Goal: Task Accomplishment & Management: Use online tool/utility

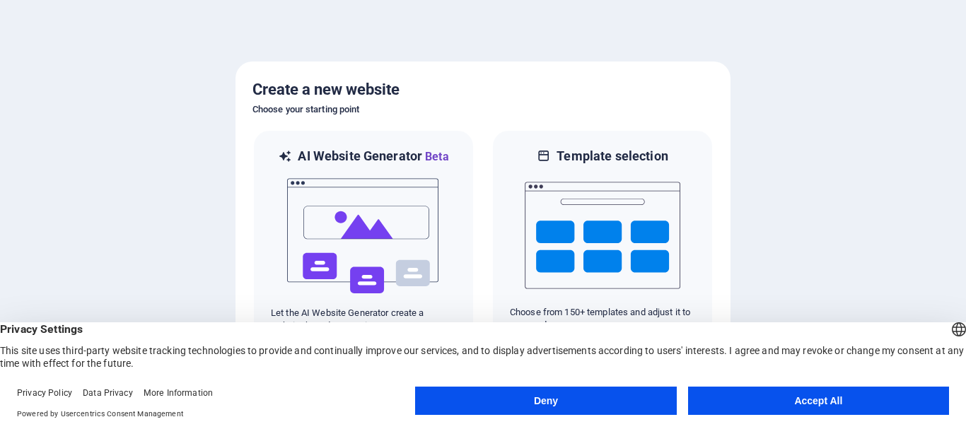
drag, startPoint x: 831, startPoint y: 397, endPoint x: 846, endPoint y: 370, distance: 30.4
click at [831, 397] on button "Accept All" at bounding box center [818, 401] width 261 height 28
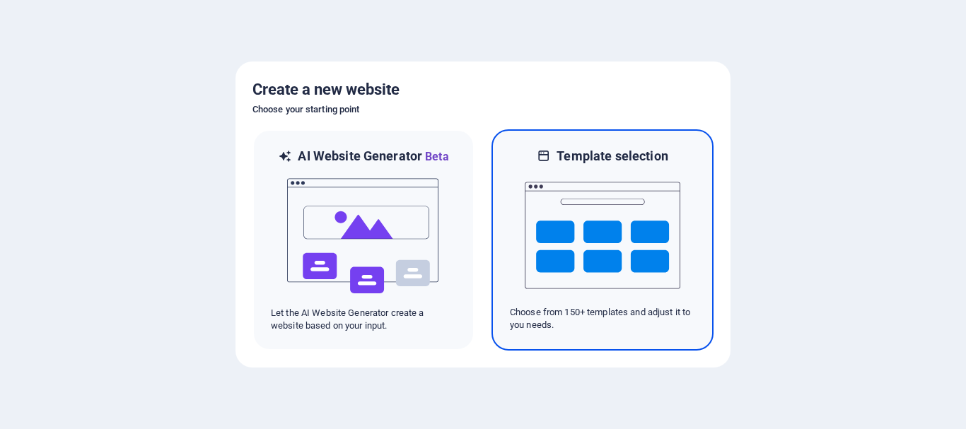
click at [590, 213] on img at bounding box center [603, 235] width 156 height 141
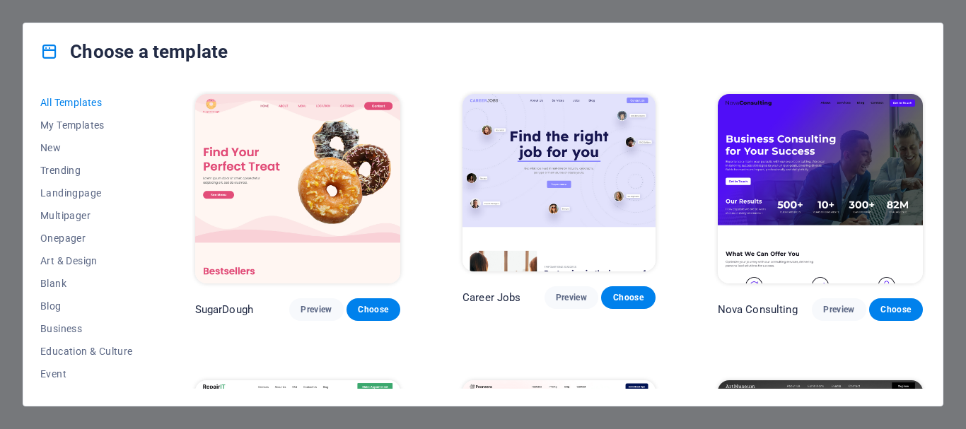
drag, startPoint x: 148, startPoint y: 230, endPoint x: 151, endPoint y: 245, distance: 15.7
click at [150, 245] on div "All Templates My Templates New Trending Landingpage Multipager Onepager Art & D…" at bounding box center [95, 240] width 110 height 298
drag, startPoint x: 148, startPoint y: 246, endPoint x: 145, endPoint y: 289, distance: 43.3
click at [145, 289] on div "All Templates My Templates New Trending Landingpage Multipager Onepager Art & D…" at bounding box center [95, 240] width 110 height 298
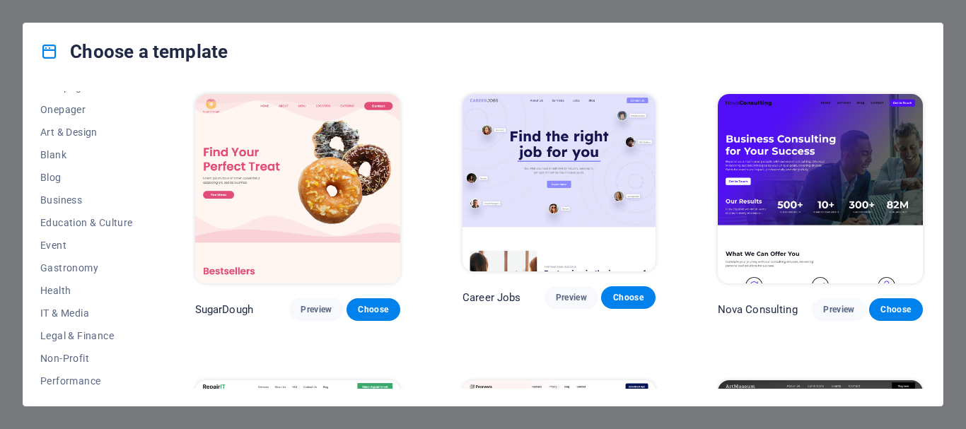
scroll to position [134, 0]
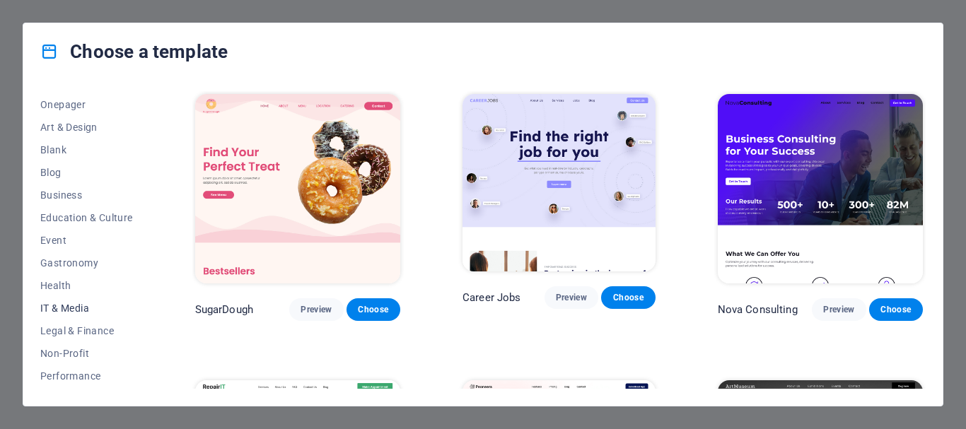
click at [107, 308] on span "IT & Media" at bounding box center [86, 308] width 93 height 11
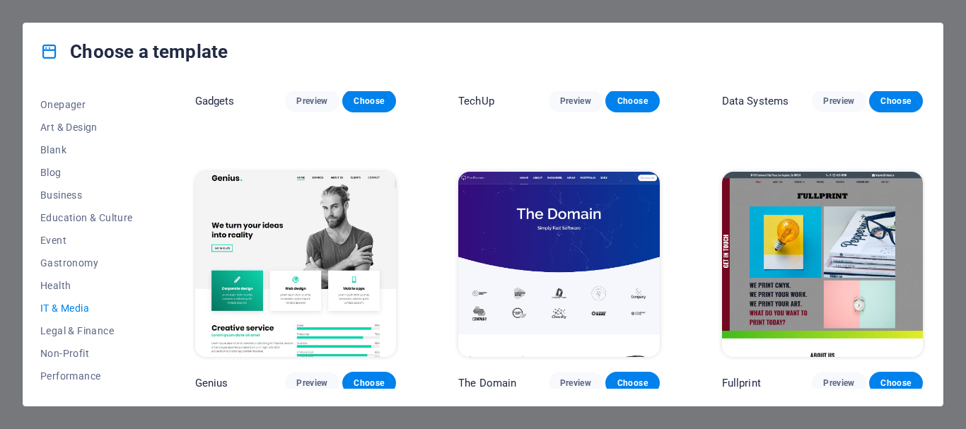
scroll to position [0, 0]
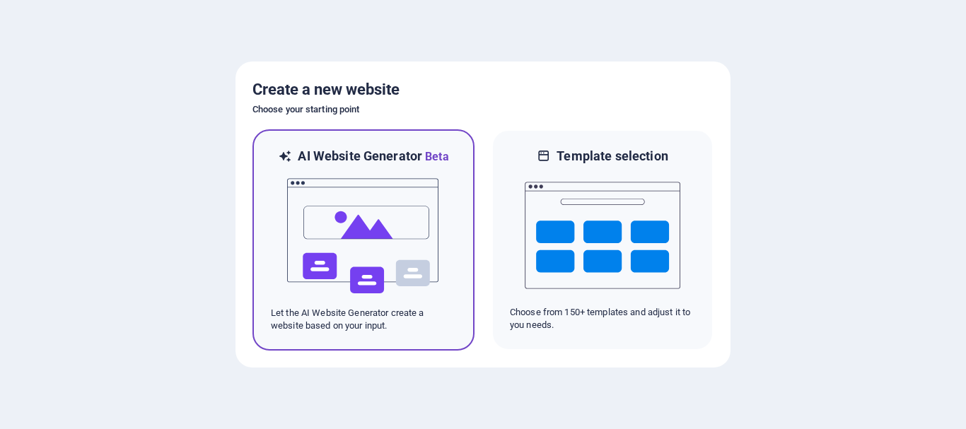
click at [397, 261] on img at bounding box center [364, 235] width 156 height 141
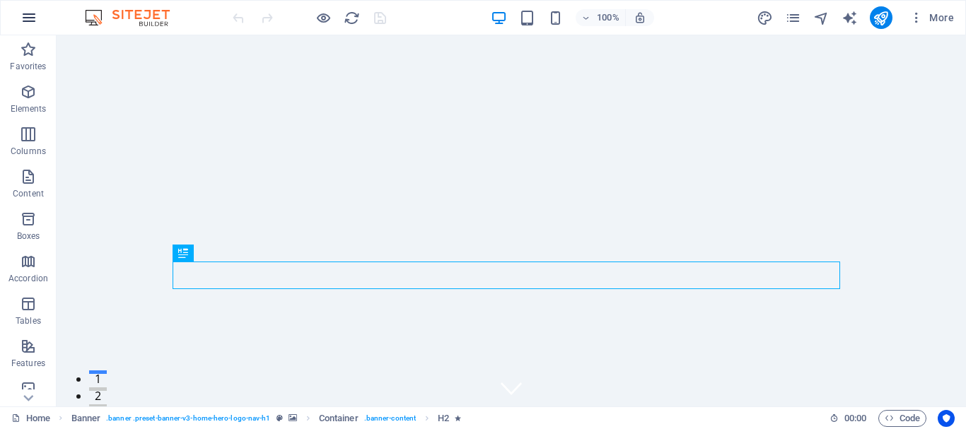
click at [16, 14] on button "button" at bounding box center [29, 18] width 34 height 34
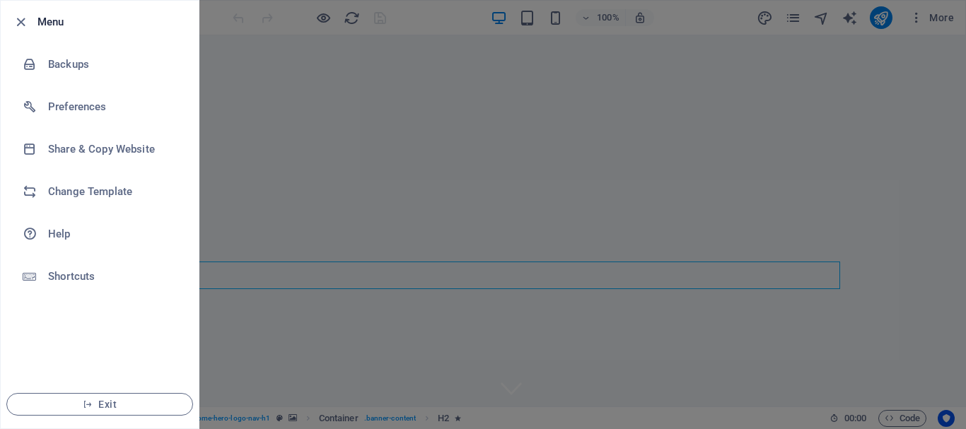
click at [795, 18] on div at bounding box center [483, 214] width 966 height 429
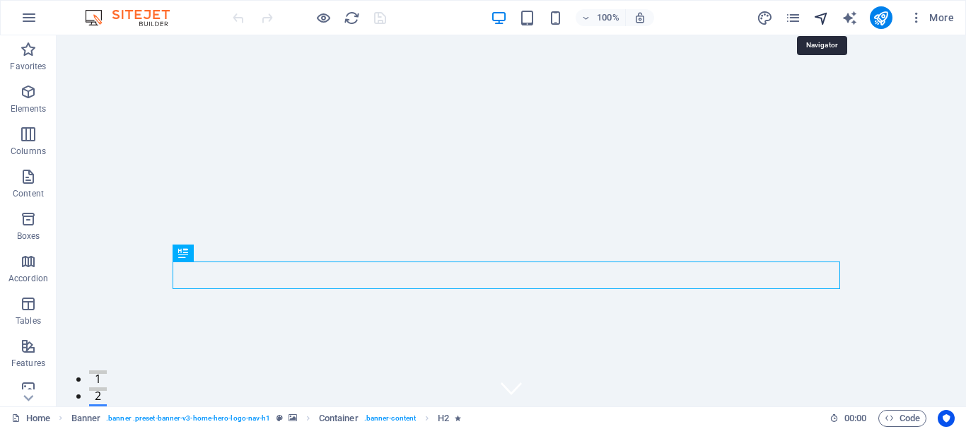
click at [813, 21] on icon "navigator" at bounding box center [821, 18] width 16 height 16
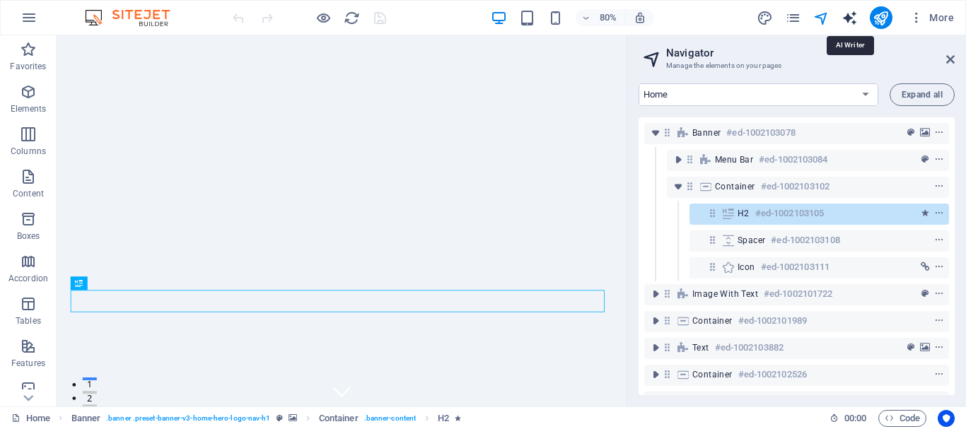
click at [848, 18] on icon "text_generator" at bounding box center [849, 18] width 16 height 16
select select "English"
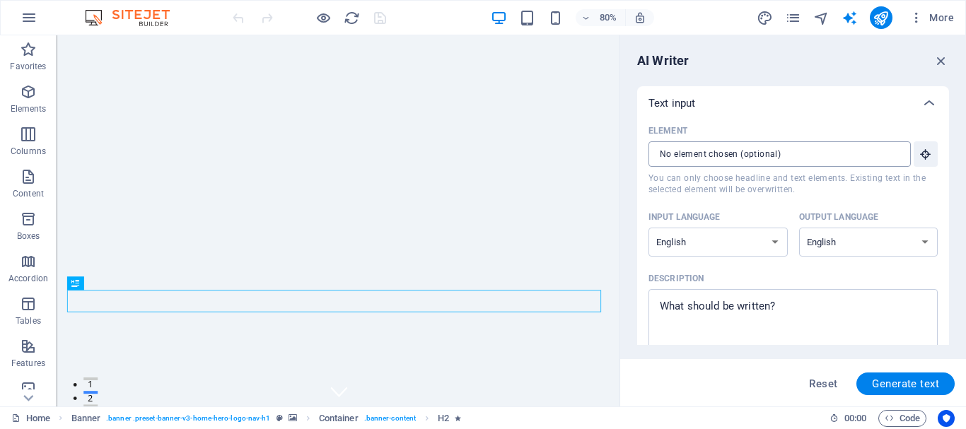
click at [757, 146] on input "Element ​ You can only choose headline and text elements. Existing text in the …" at bounding box center [774, 153] width 252 height 25
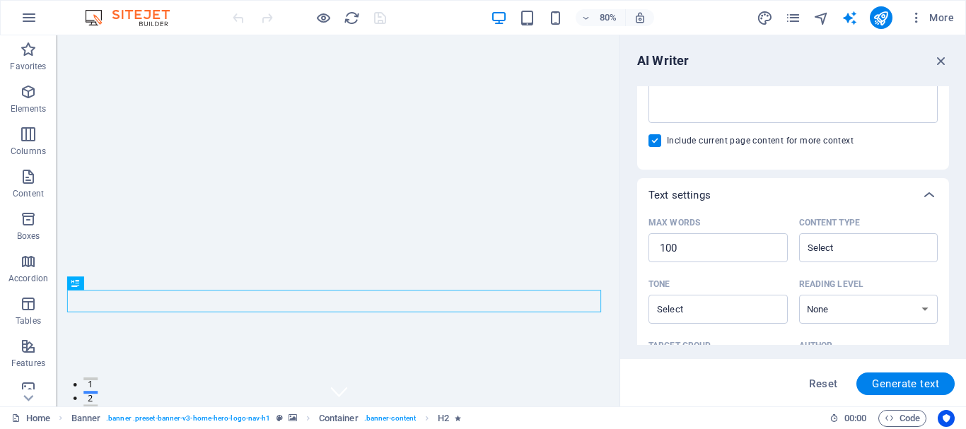
scroll to position [412, 0]
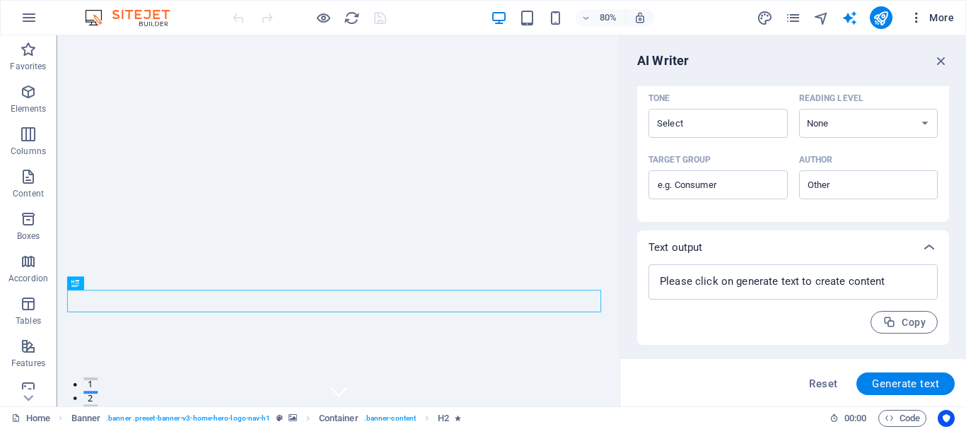
click at [935, 22] on span "More" at bounding box center [931, 18] width 45 height 14
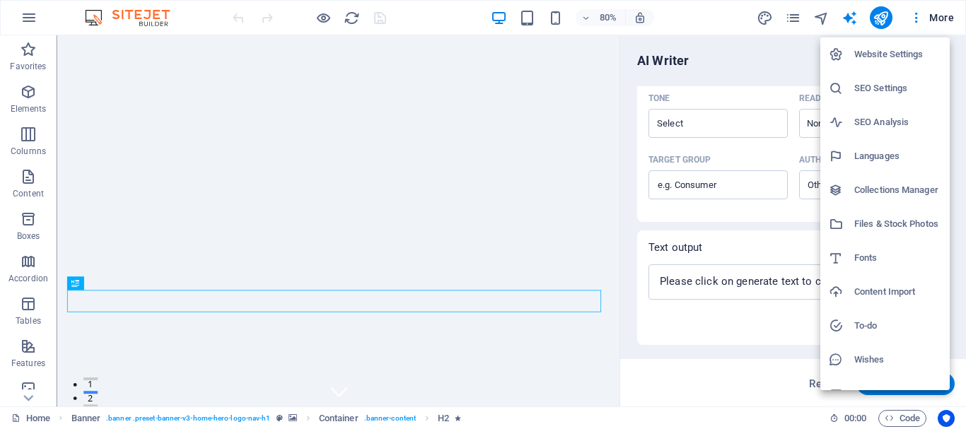
click at [869, 46] on h6 "Website Settings" at bounding box center [897, 54] width 87 height 17
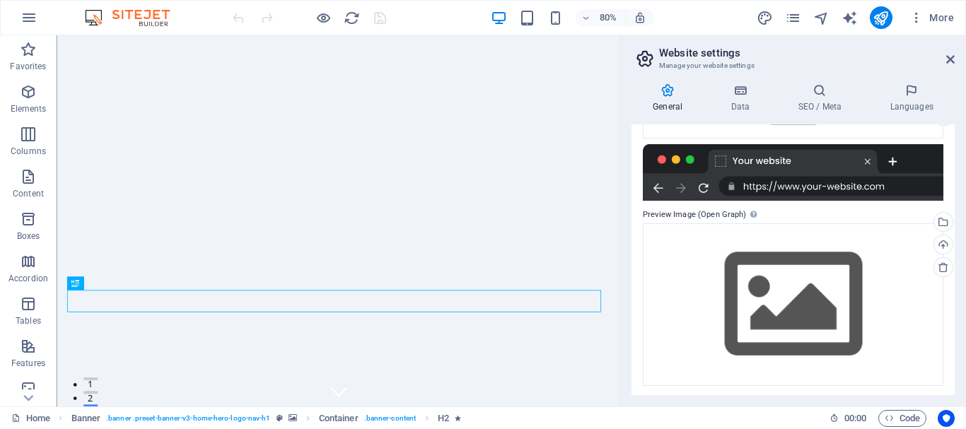
scroll to position [211, 0]
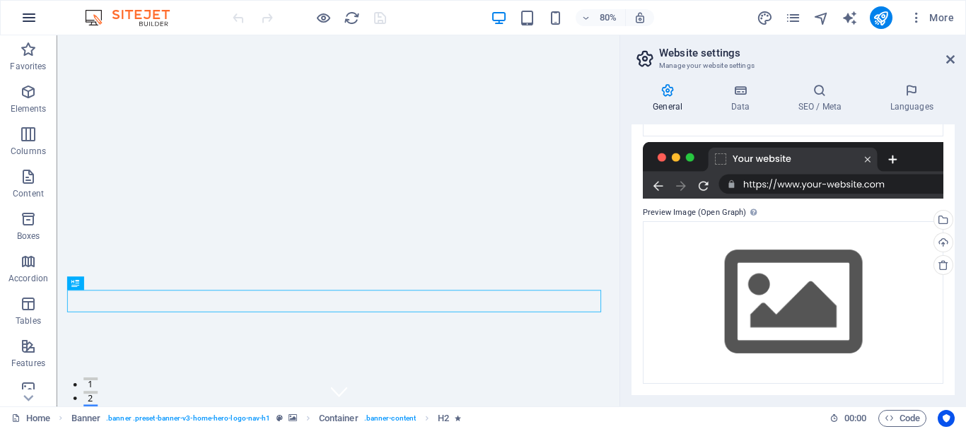
click at [27, 21] on icon "button" at bounding box center [29, 17] width 17 height 17
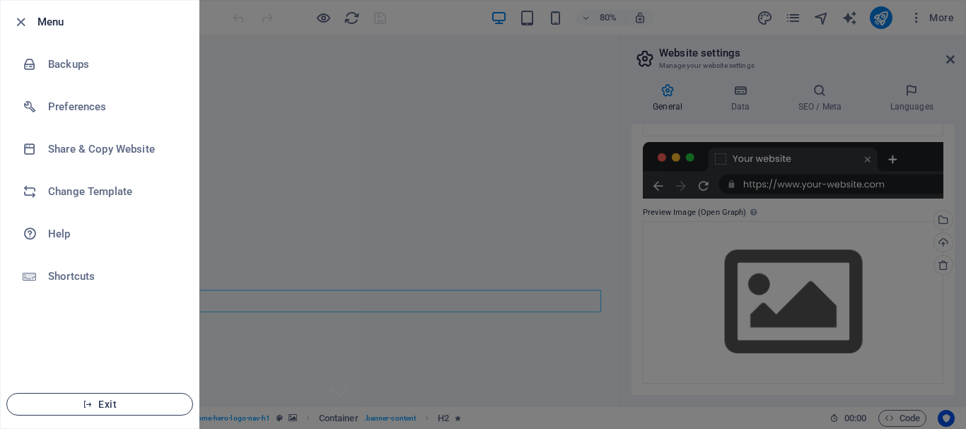
click at [118, 397] on button "Exit" at bounding box center [99, 404] width 187 height 23
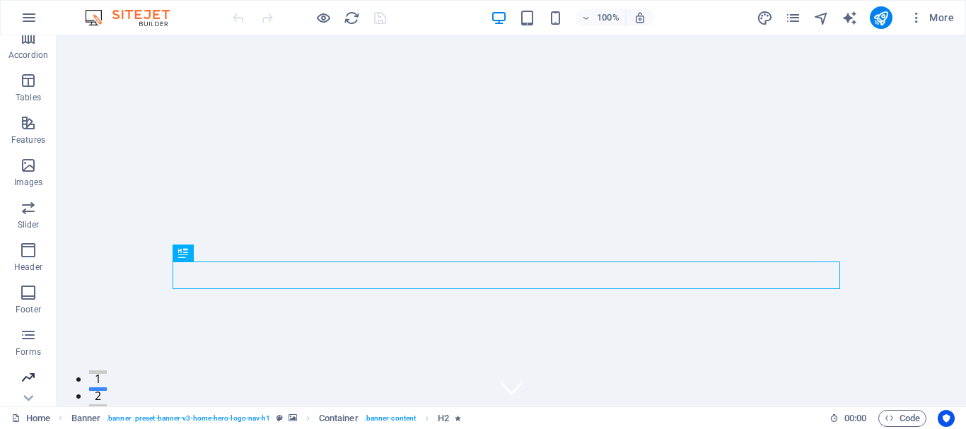
scroll to position [265, 0]
click at [31, 18] on icon "button" at bounding box center [29, 17] width 17 height 17
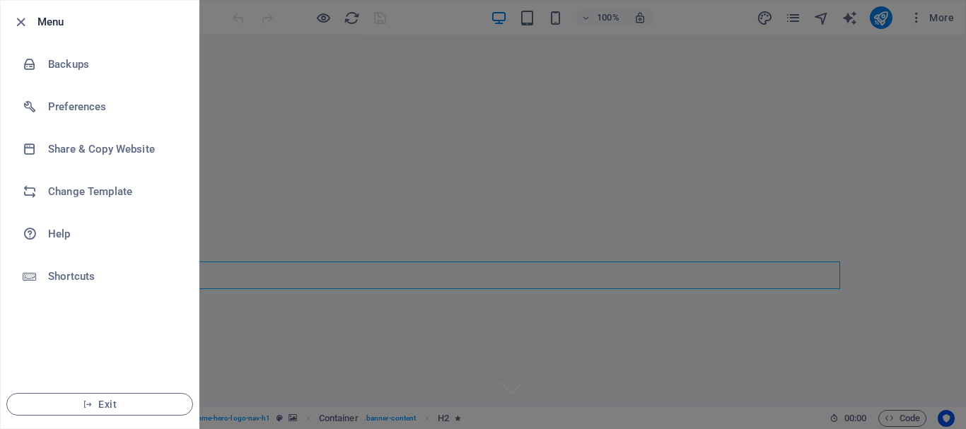
click at [30, 15] on div at bounding box center [24, 21] width 25 height 17
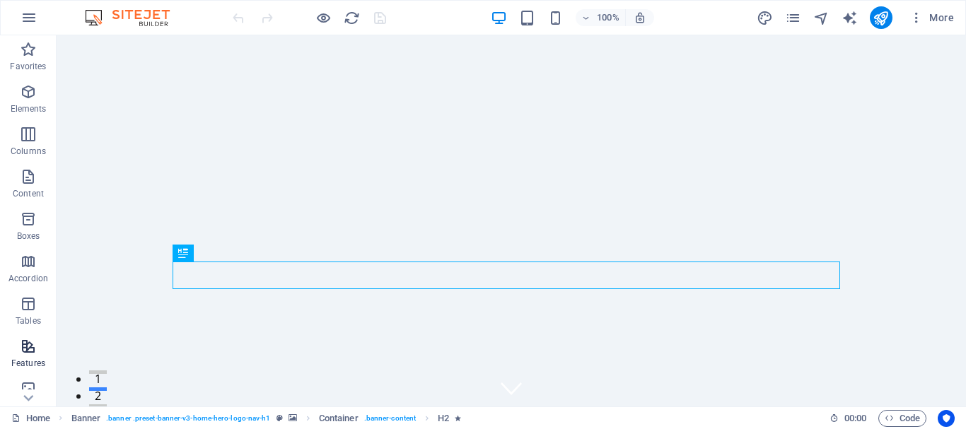
click at [22, 350] on icon "button" at bounding box center [28, 346] width 17 height 17
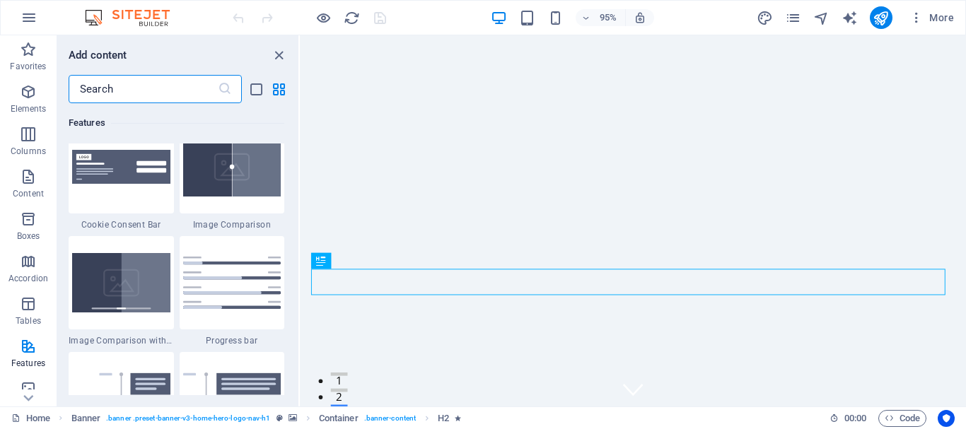
scroll to position [6277, 0]
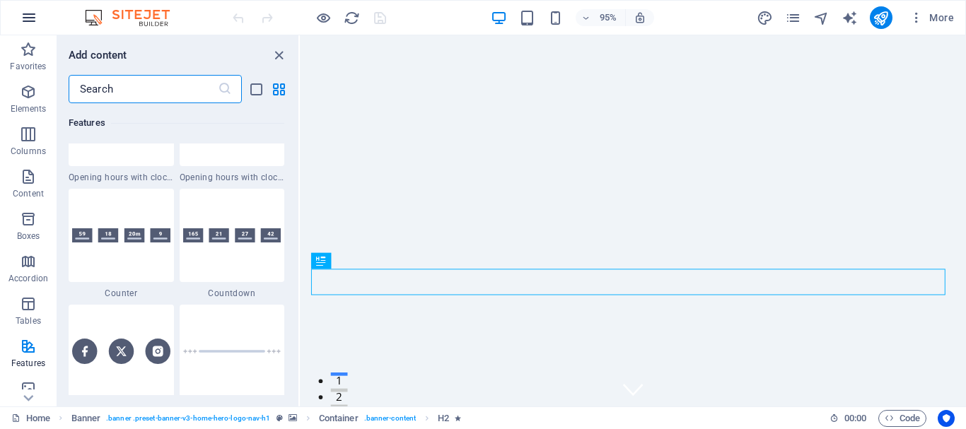
click at [28, 16] on icon "button" at bounding box center [29, 17] width 17 height 17
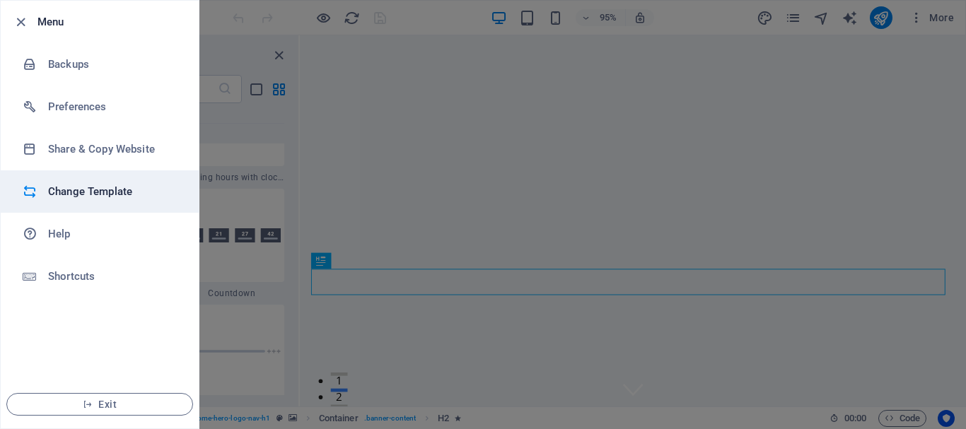
click at [83, 188] on h6 "Change Template" at bounding box center [113, 191] width 131 height 17
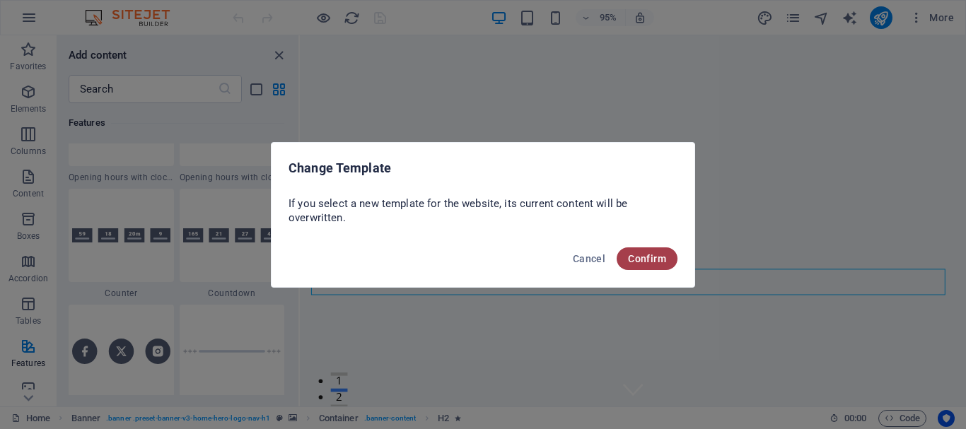
click at [662, 258] on span "Confirm" at bounding box center [647, 258] width 38 height 11
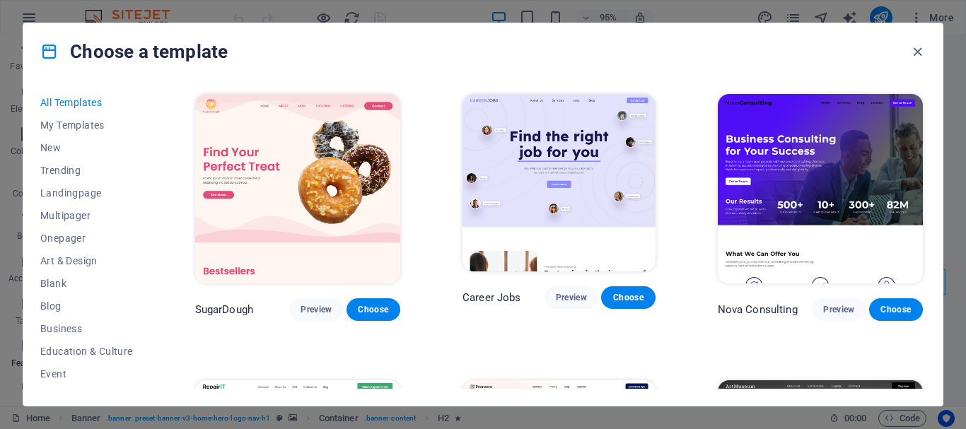
click at [148, 240] on div "All Templates My Templates New Trending Landingpage Multipager Onepager Art & D…" at bounding box center [95, 240] width 110 height 298
drag, startPoint x: 148, startPoint y: 238, endPoint x: 153, endPoint y: 290, distance: 52.5
click at [153, 290] on div "All Templates My Templates New Trending Landingpage Multipager Onepager Art & D…" at bounding box center [482, 243] width 919 height 326
click at [157, 261] on div "All Templates My Templates New Trending Landingpage Multipager Onepager Art & D…" at bounding box center [482, 243] width 919 height 326
click at [156, 264] on div "All Templates My Templates New Trending Landingpage Multipager Onepager Art & D…" at bounding box center [482, 243] width 919 height 326
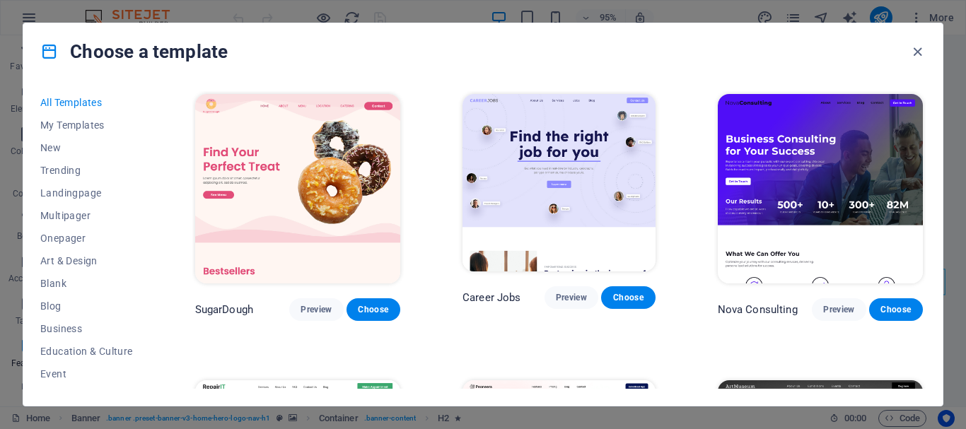
scroll to position [51, 0]
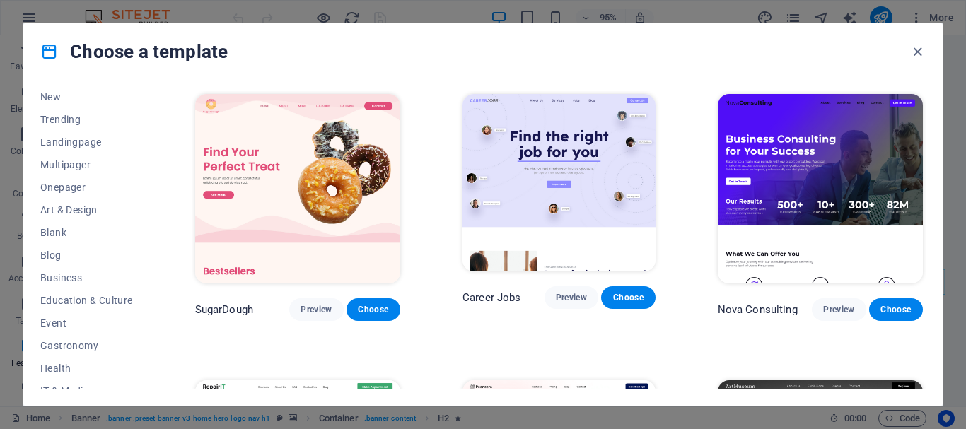
drag, startPoint x: 147, startPoint y: 264, endPoint x: 152, endPoint y: 307, distance: 42.7
click at [152, 307] on div "All Templates My Templates New Trending Landingpage Multipager Onepager Art & D…" at bounding box center [482, 243] width 919 height 326
click at [75, 270] on button "Business" at bounding box center [86, 278] width 93 height 23
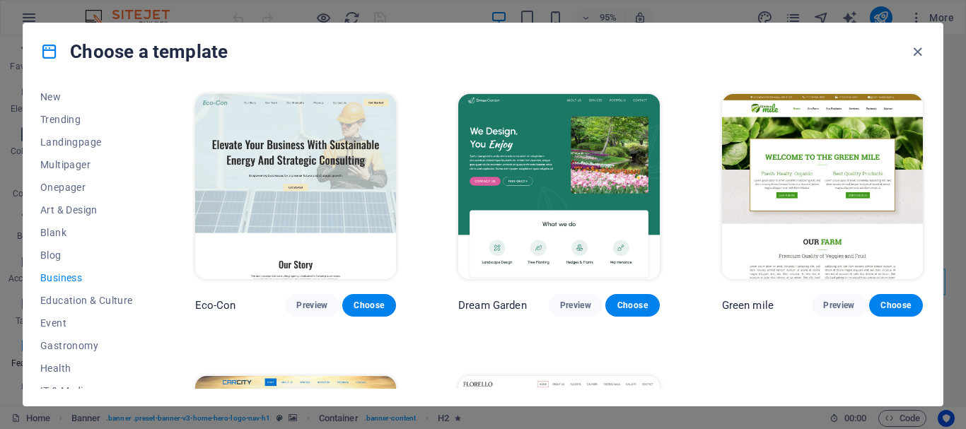
scroll to position [104, 0]
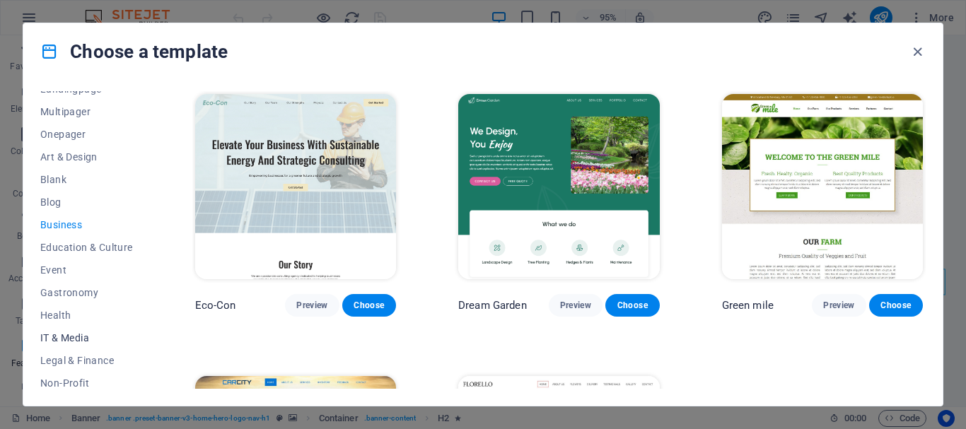
click at [88, 338] on span "IT & Media" at bounding box center [86, 337] width 93 height 11
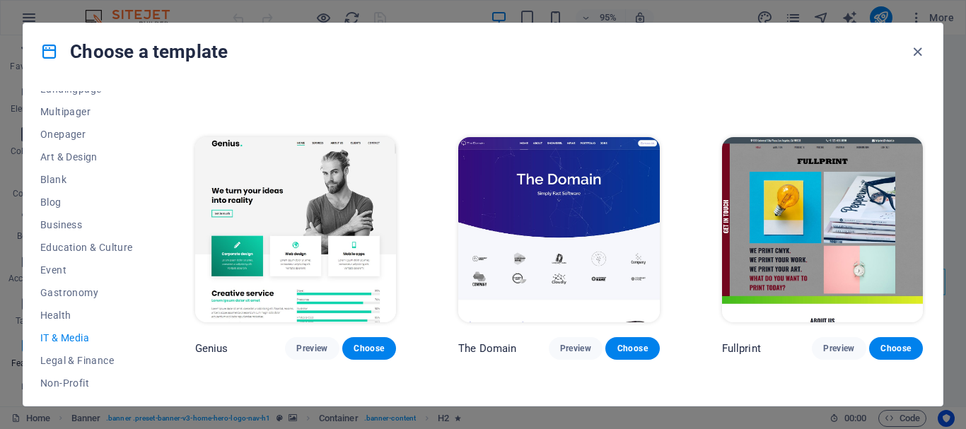
scroll to position [768, 0]
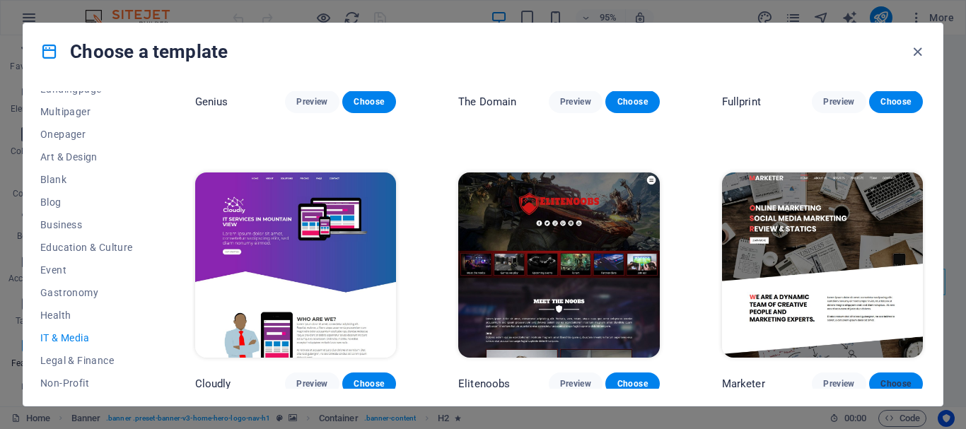
click at [894, 378] on span "Choose" at bounding box center [895, 383] width 31 height 11
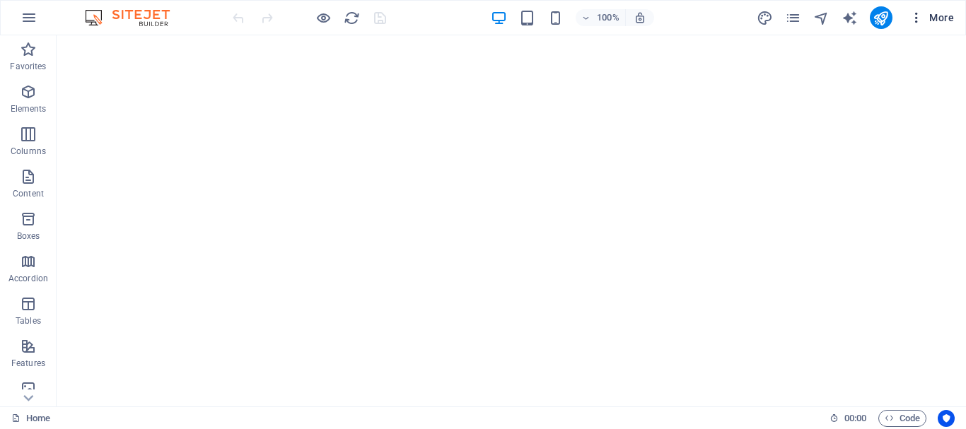
click at [915, 22] on icon "button" at bounding box center [916, 18] width 14 height 14
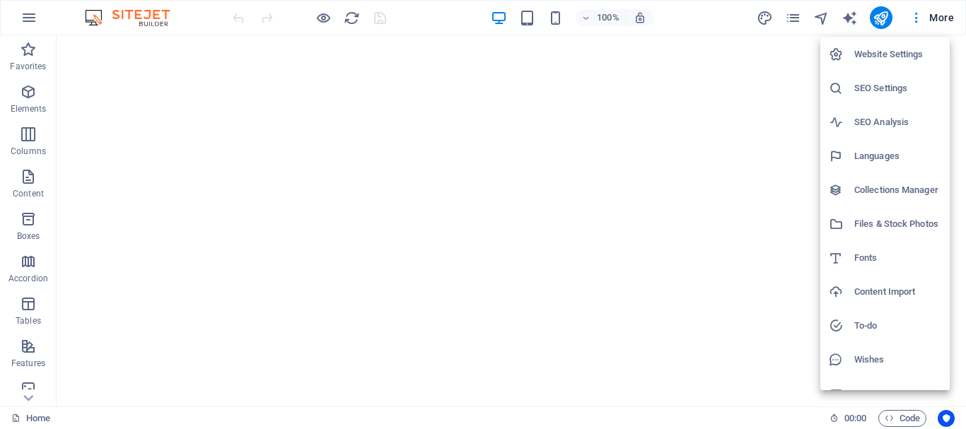
click at [935, 21] on div at bounding box center [483, 214] width 966 height 429
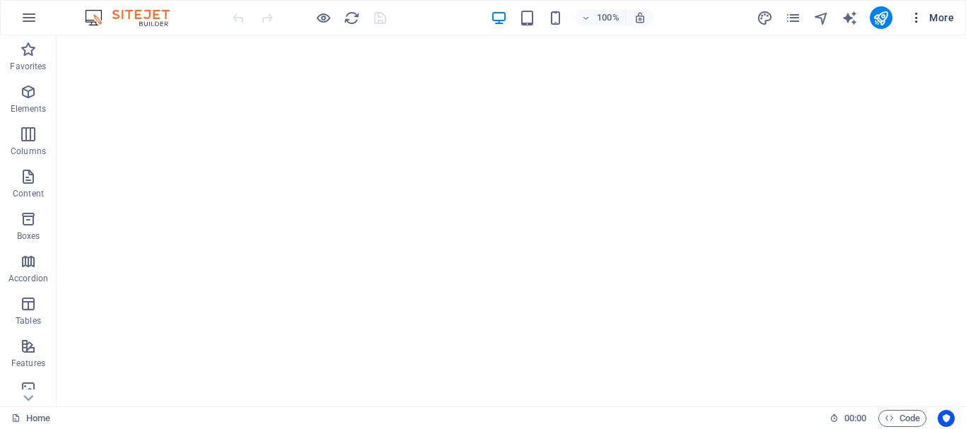
click at [934, 18] on span "More" at bounding box center [931, 18] width 45 height 14
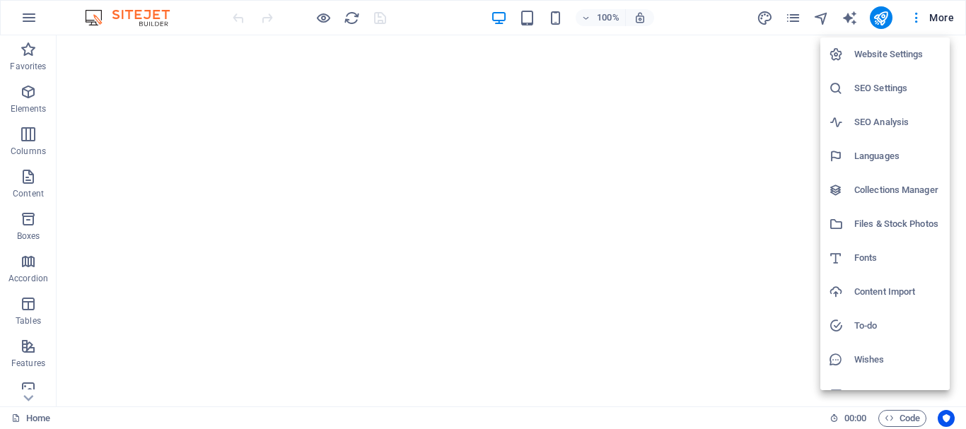
click at [846, 19] on div at bounding box center [483, 214] width 966 height 429
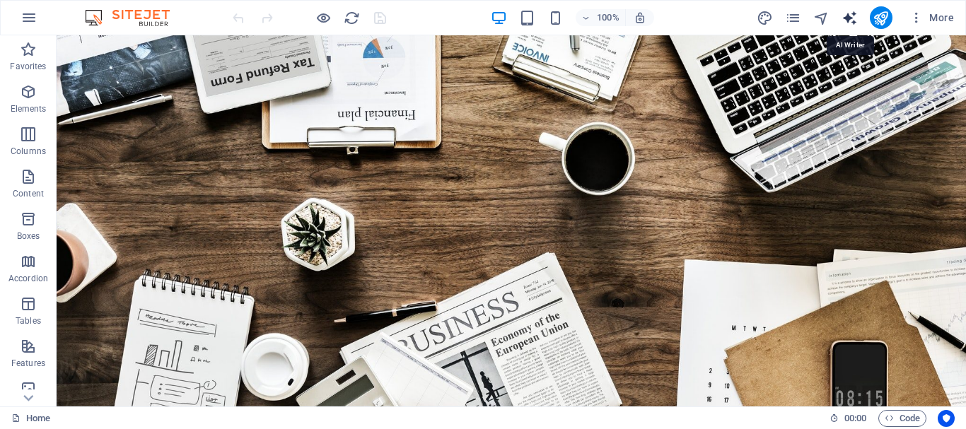
click at [848, 18] on icon "text_generator" at bounding box center [849, 18] width 16 height 16
select select "English"
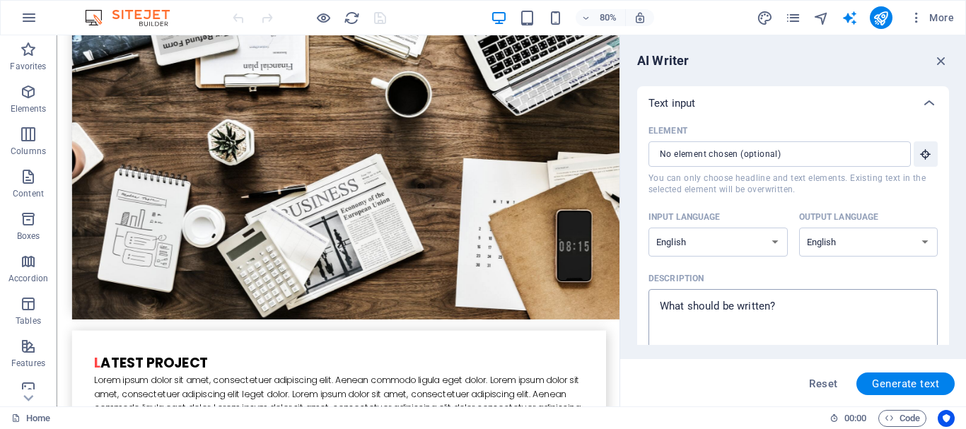
click at [708, 318] on textarea "Description x ​" at bounding box center [792, 319] width 275 height 46
type textarea "x"
type textarea "Lorem Ipsumdol Sita Conse Adipiscin el s doeiusm-temp incid, utlabore, etd magn…"
type textarea "x"
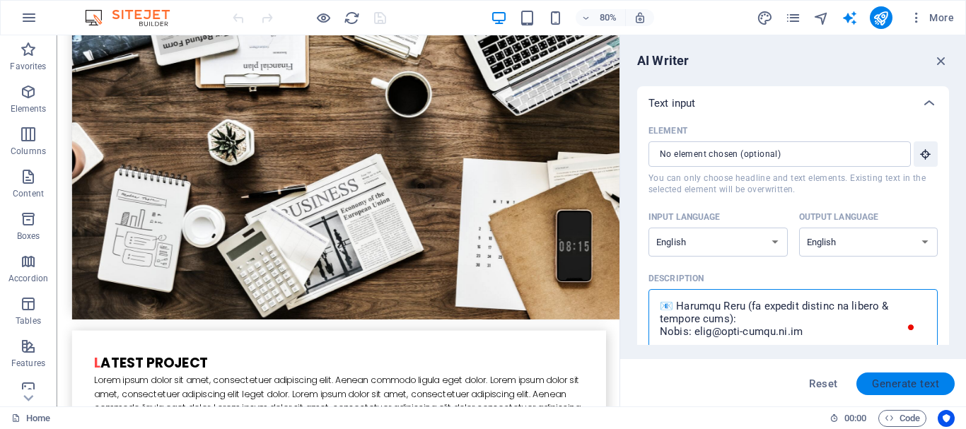
type textarea "Lorem Ipsumdol Sita Conse Adipiscin el s doeiusm-temp incid, utlabore, etd magn…"
click at [877, 387] on span "Generate text" at bounding box center [905, 383] width 67 height 11
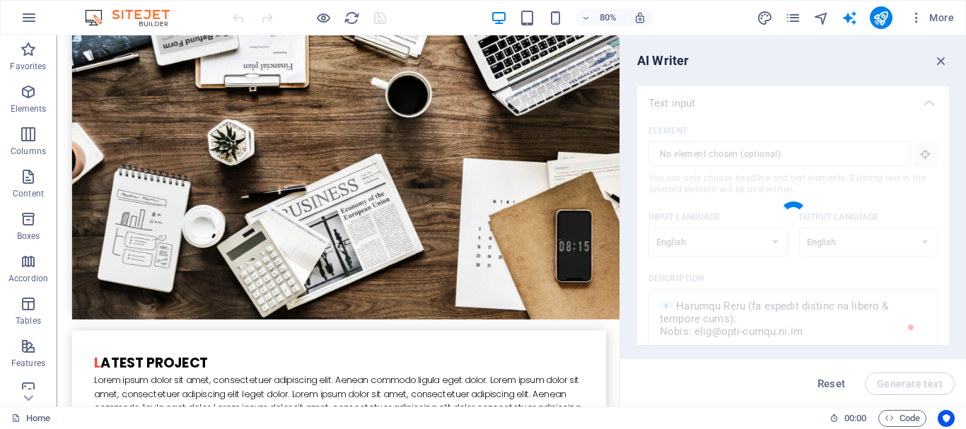
type textarea "x"
type textarea "Gets Media Solutions is an innovative agency specializing in media, branding, a…"
type textarea "x"
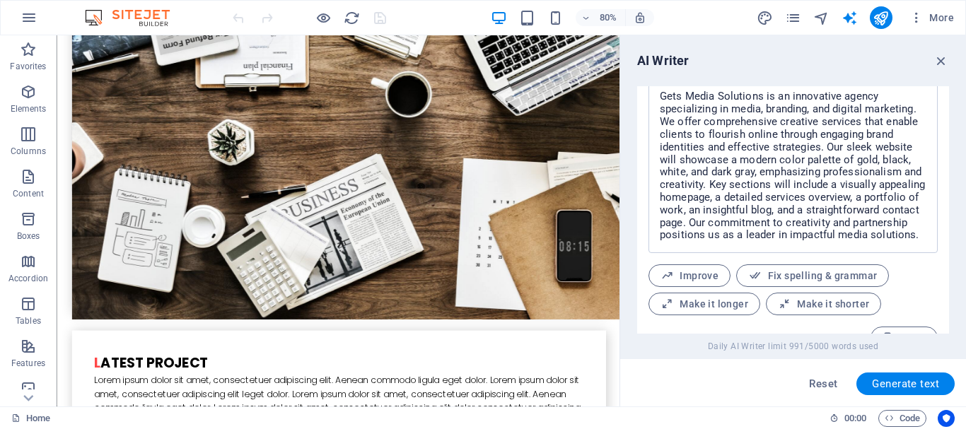
scroll to position [624, 0]
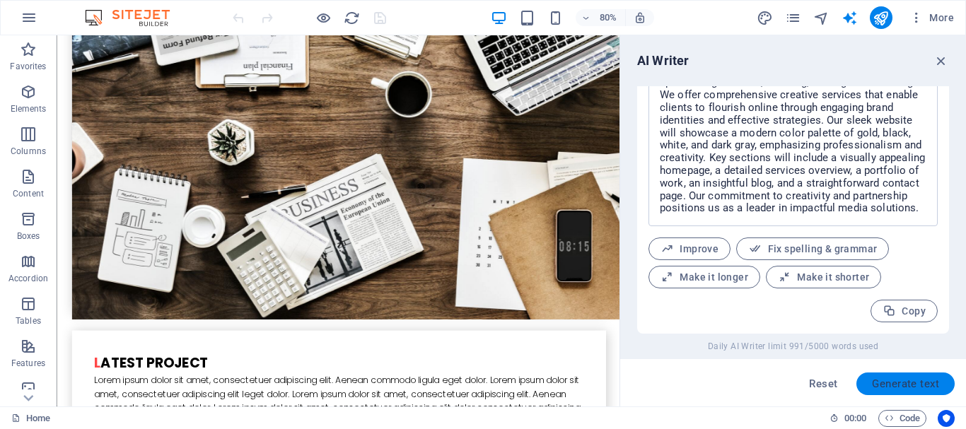
click at [885, 378] on span "Generate text" at bounding box center [905, 383] width 67 height 11
type textarea "x"
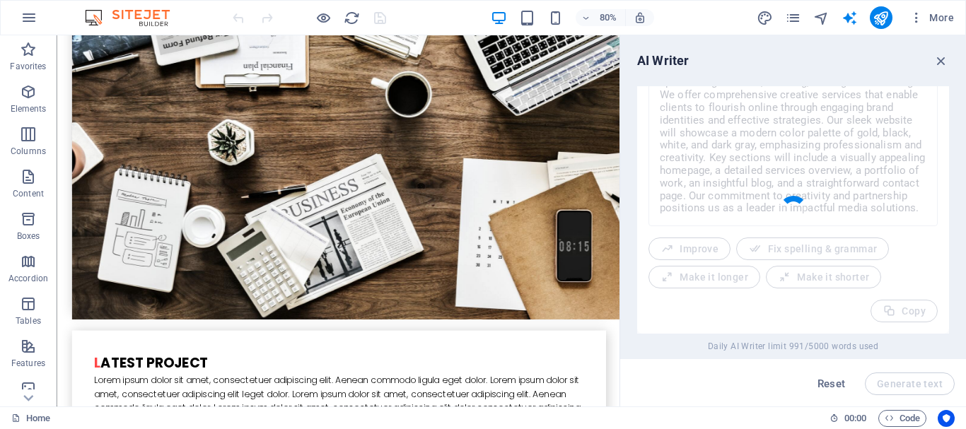
type textarea "x"
type textarea "Gets Media Solutions is a premier agency specializing in media, branding, and d…"
type textarea "x"
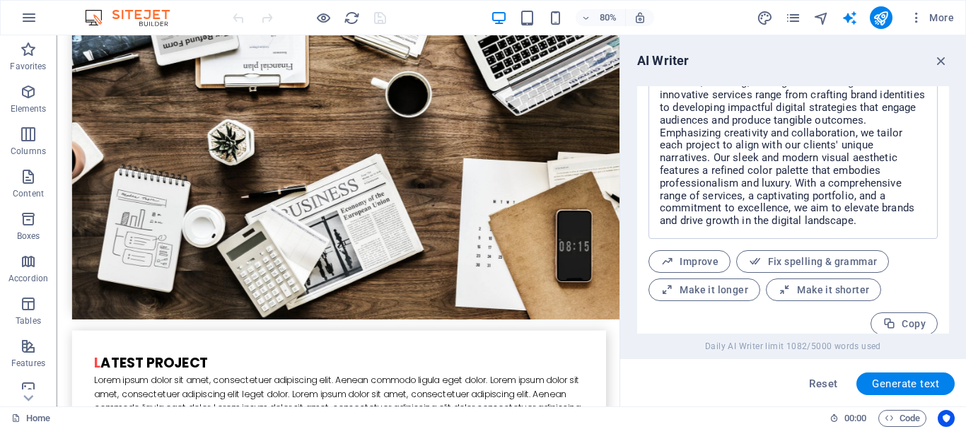
scroll to position [637, 0]
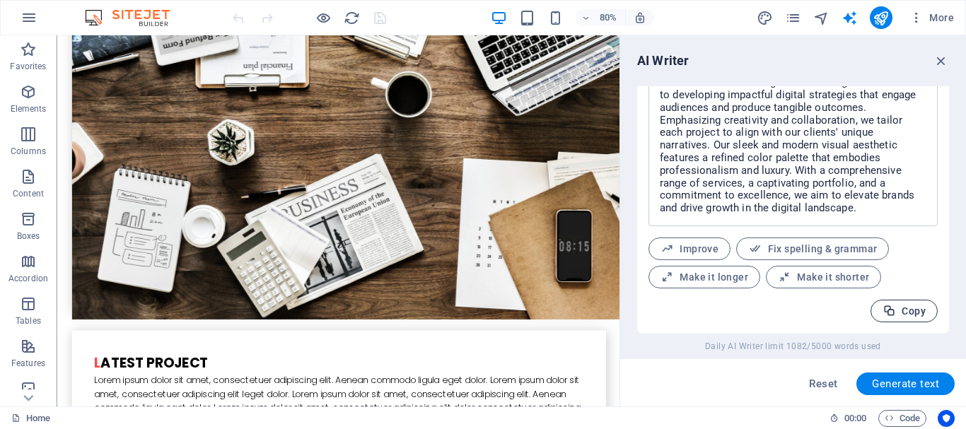
click at [887, 312] on icon "button" at bounding box center [888, 311] width 13 height 13
type textarea "x"
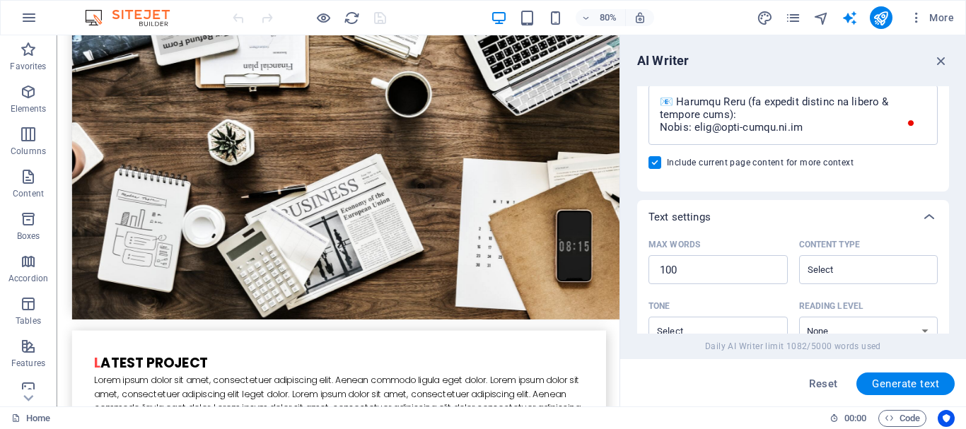
scroll to position [0, 0]
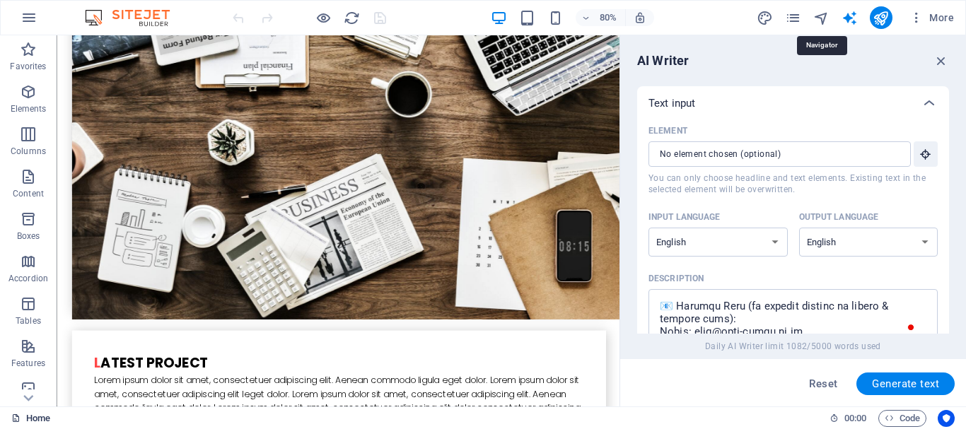
click at [791, 18] on icon "pages" at bounding box center [793, 18] width 16 height 16
click at [31, 416] on link "Home" at bounding box center [30, 418] width 39 height 17
